Goal: Check status

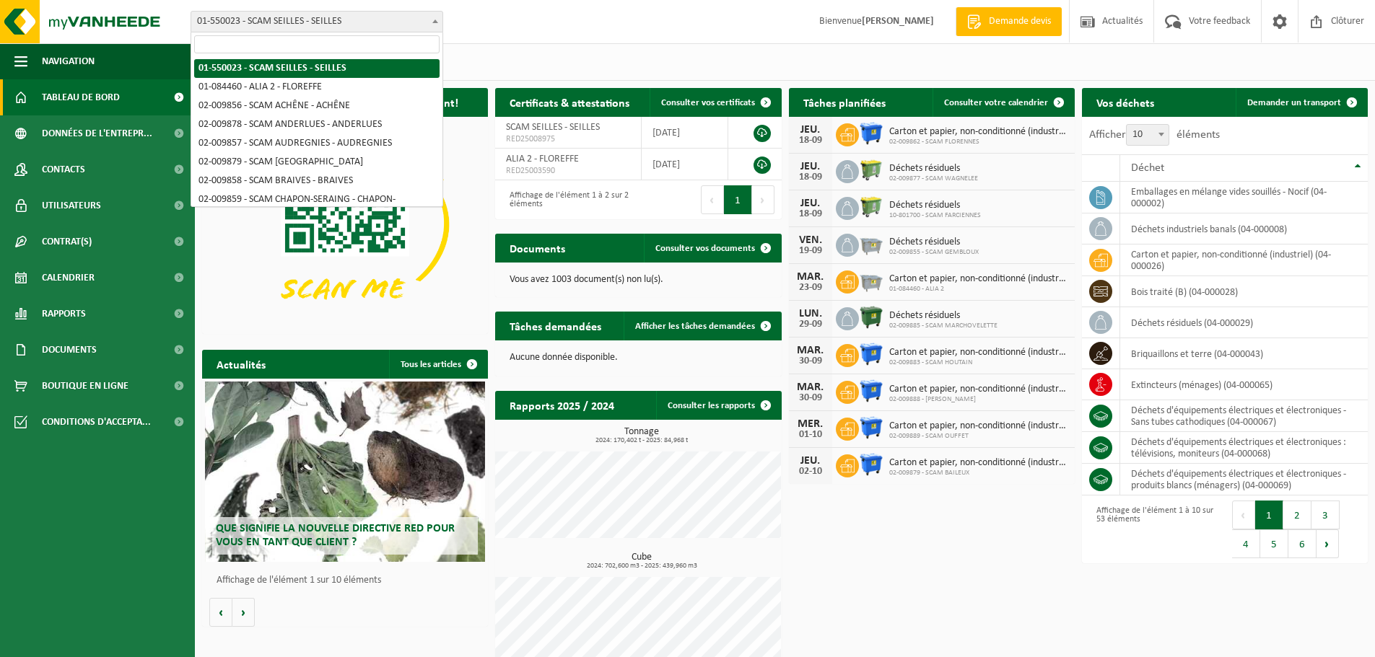
click at [424, 22] on span "01-550023 - SCAM SEILLES - SEILLES" at bounding box center [316, 22] width 251 height 20
click at [433, 24] on span at bounding box center [435, 21] width 14 height 19
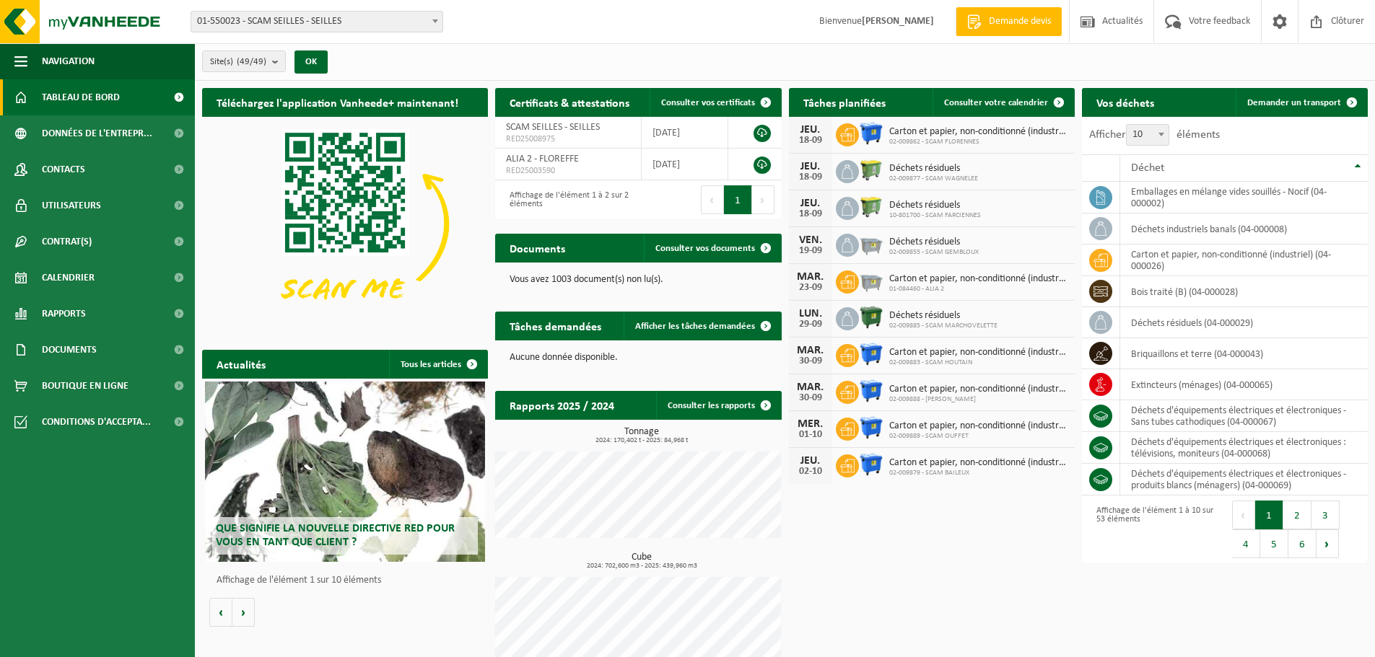
click at [489, 16] on div "Site: 01-550023 - SCAM SEILLES - SEILLES 01-084460 - ALIA 2 - FLOREFFE 02-00985…" at bounding box center [687, 22] width 1375 height 44
click at [100, 278] on link "Calendrier" at bounding box center [97, 278] width 195 height 36
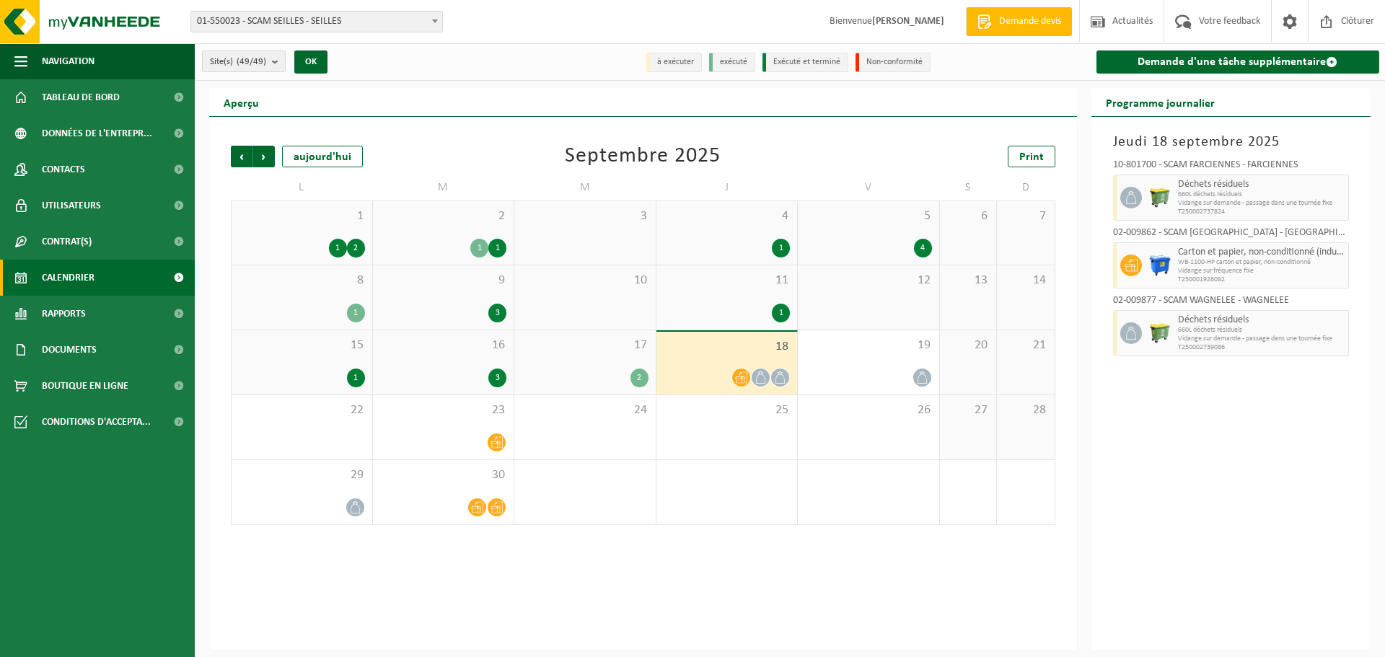
click at [440, 20] on form "01-550023 - SCAM SEILLES - SEILLES 01-084460 - ALIA 2 - FLOREFFE 02-009856 - SC…" at bounding box center [323, 21] width 267 height 8
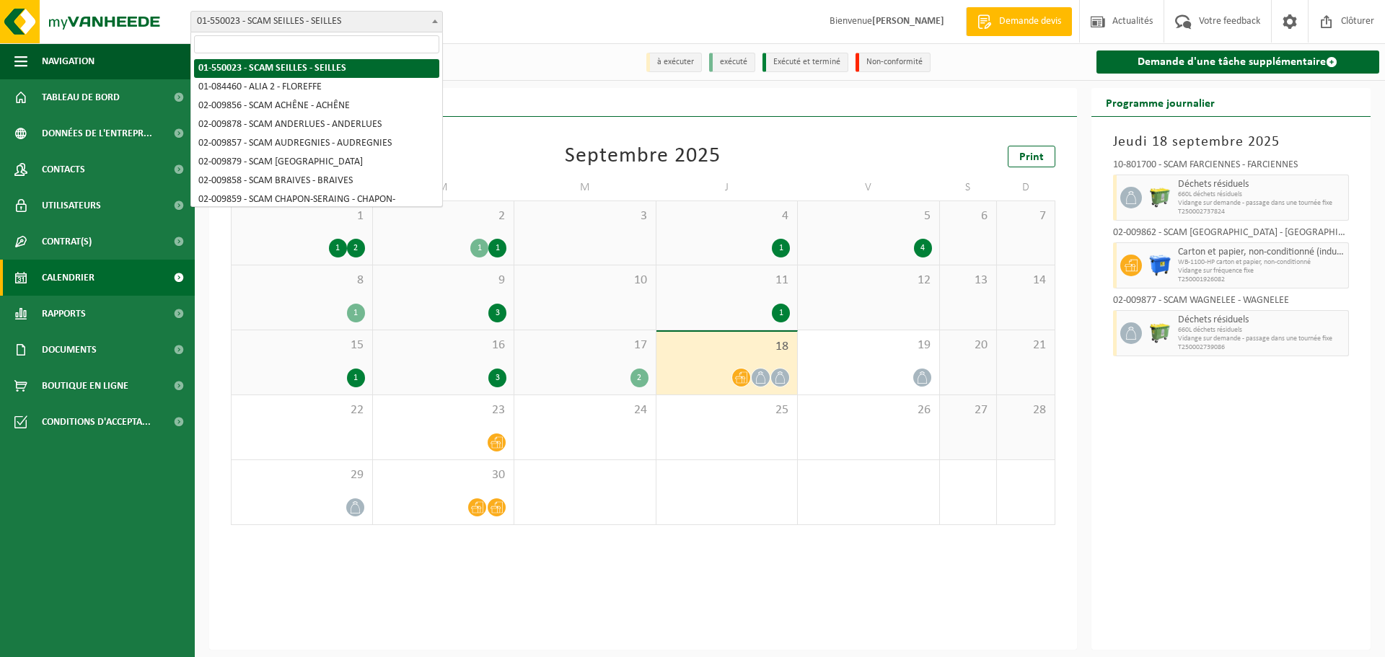
click at [439, 20] on span at bounding box center [435, 21] width 14 height 19
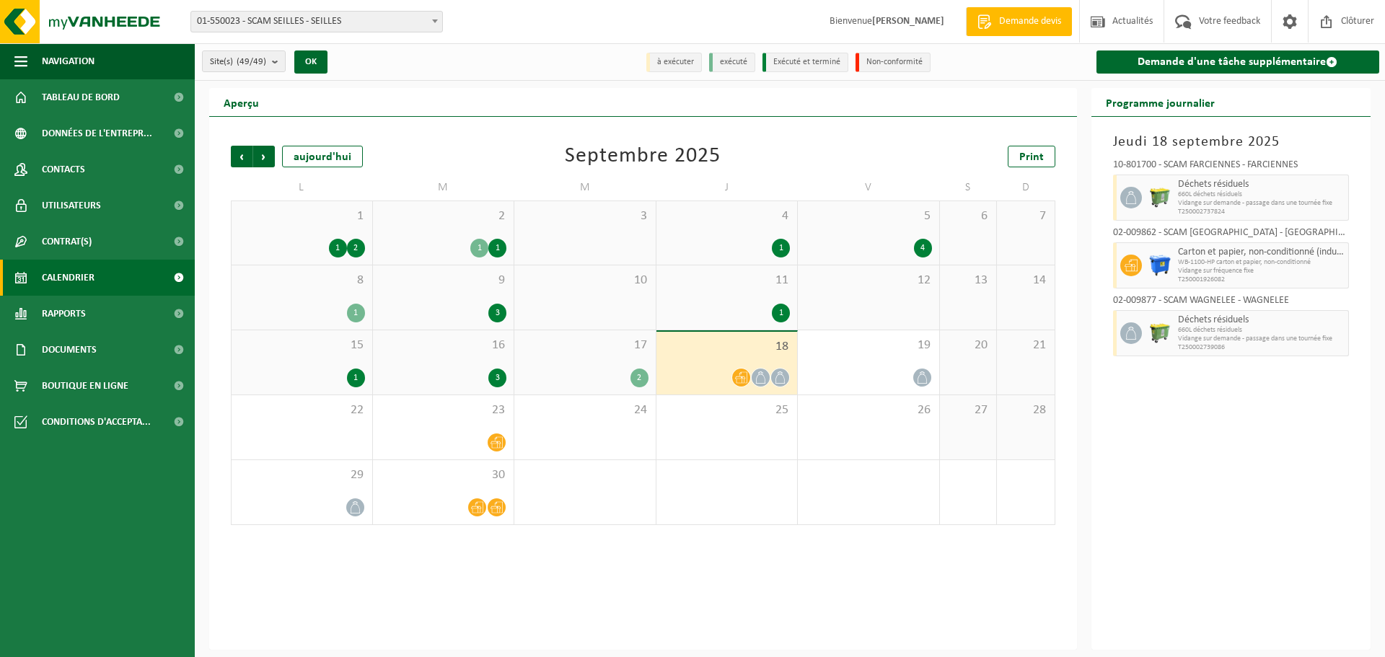
click at [437, 22] on b at bounding box center [435, 21] width 6 height 4
click at [470, 24] on div "Site: 01-550023 - SCAM SEILLES - SEILLES 01-084460 - ALIA 2 - FLOREFFE 02-00985…" at bounding box center [692, 22] width 1385 height 44
click at [1244, 431] on div "[DATE] 10-801700 - SCAM FARCIENNES - FARCIENNES Déchets résiduels 660L déchets …" at bounding box center [1232, 383] width 280 height 533
